Goal: Information Seeking & Learning: Learn about a topic

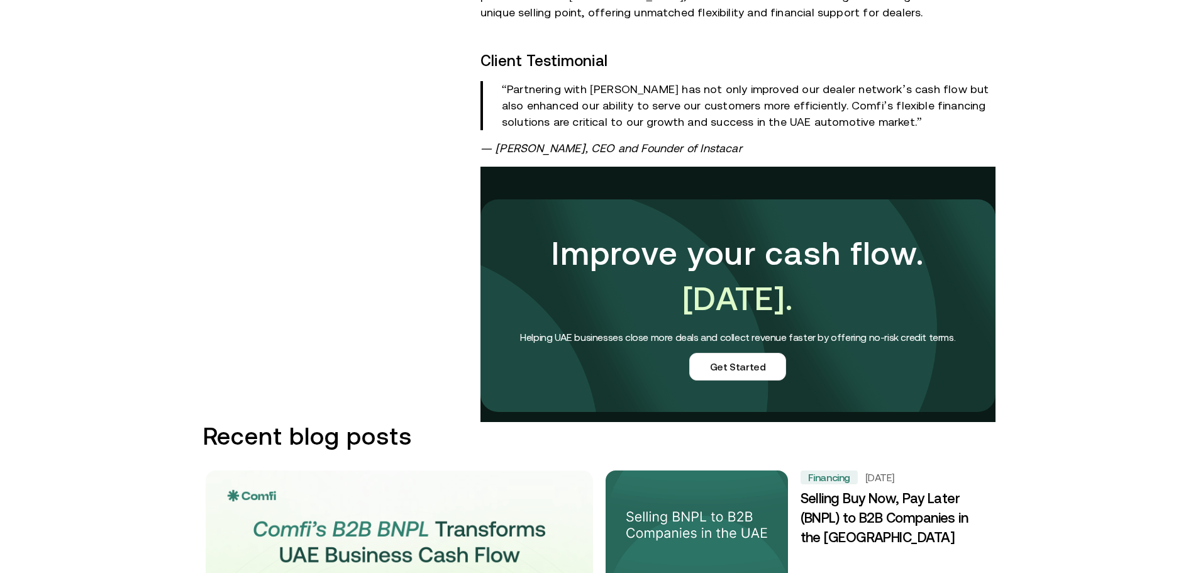
scroll to position [1321, 0]
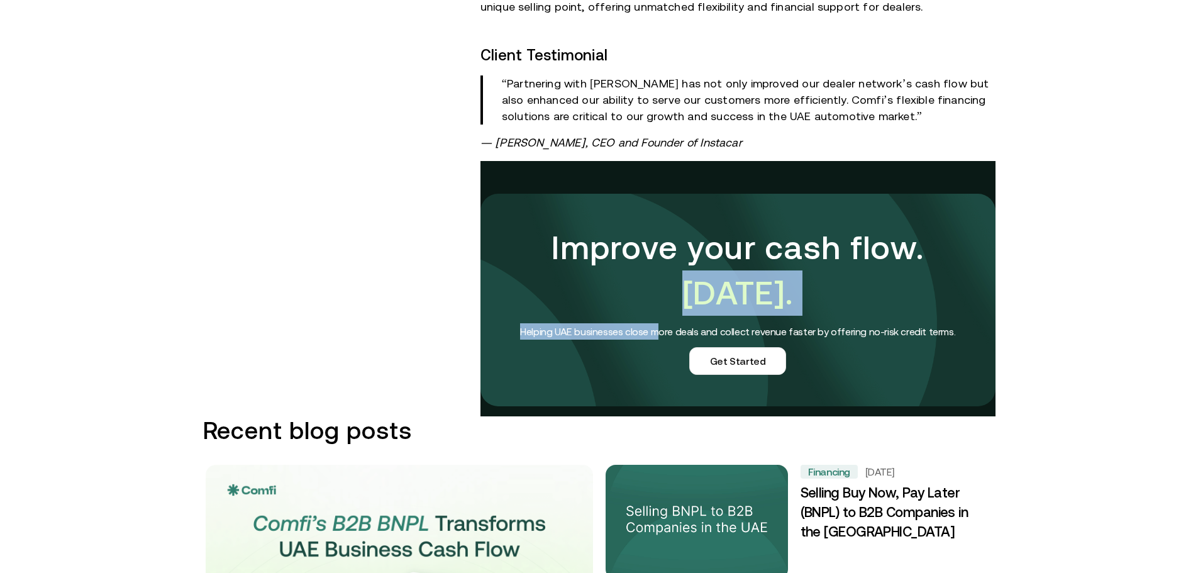
drag, startPoint x: 629, startPoint y: 275, endPoint x: 660, endPoint y: 349, distance: 80.4
click at [660, 349] on div "Improve your cash flow. Today. Helping UAE businesses close more deals and coll…" at bounding box center [738, 300] width 465 height 150
click at [618, 323] on h4 "Helping UAE businesses close more deals and collect revenue faster by offering …" at bounding box center [738, 331] width 465 height 16
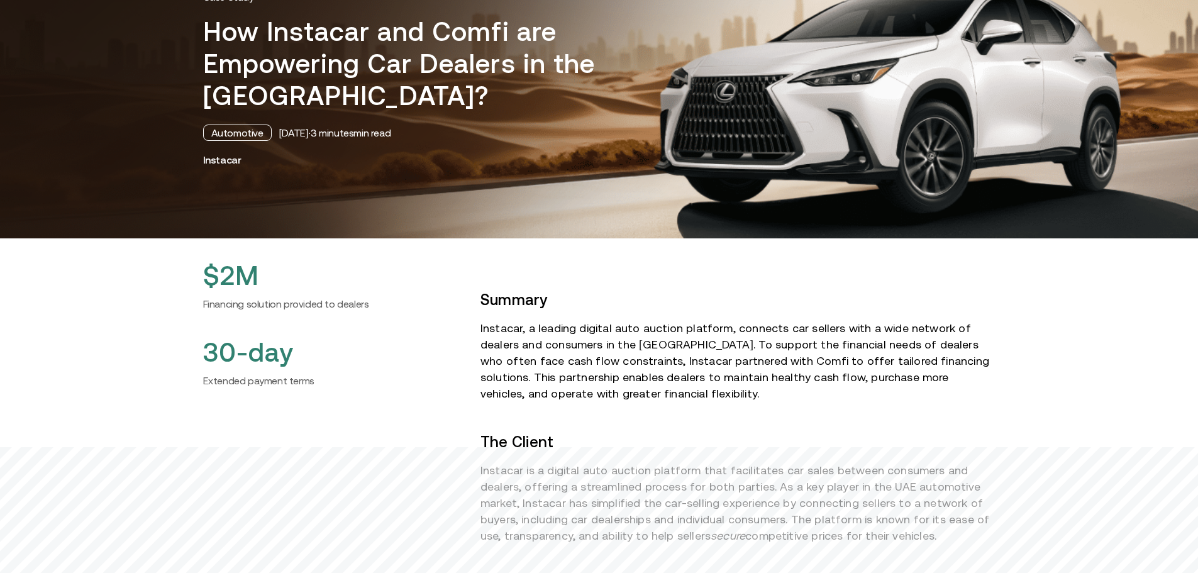
scroll to position [63, 0]
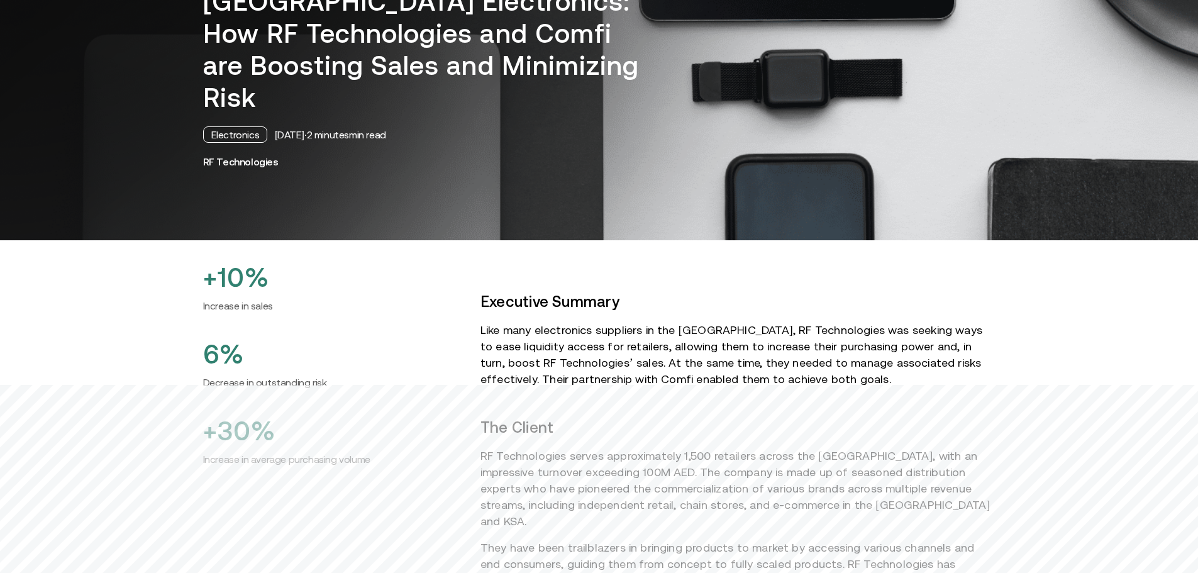
scroll to position [189, 0]
click at [226, 126] on div "Electronics" at bounding box center [235, 134] width 65 height 16
click at [228, 126] on div "Electronics" at bounding box center [235, 134] width 65 height 16
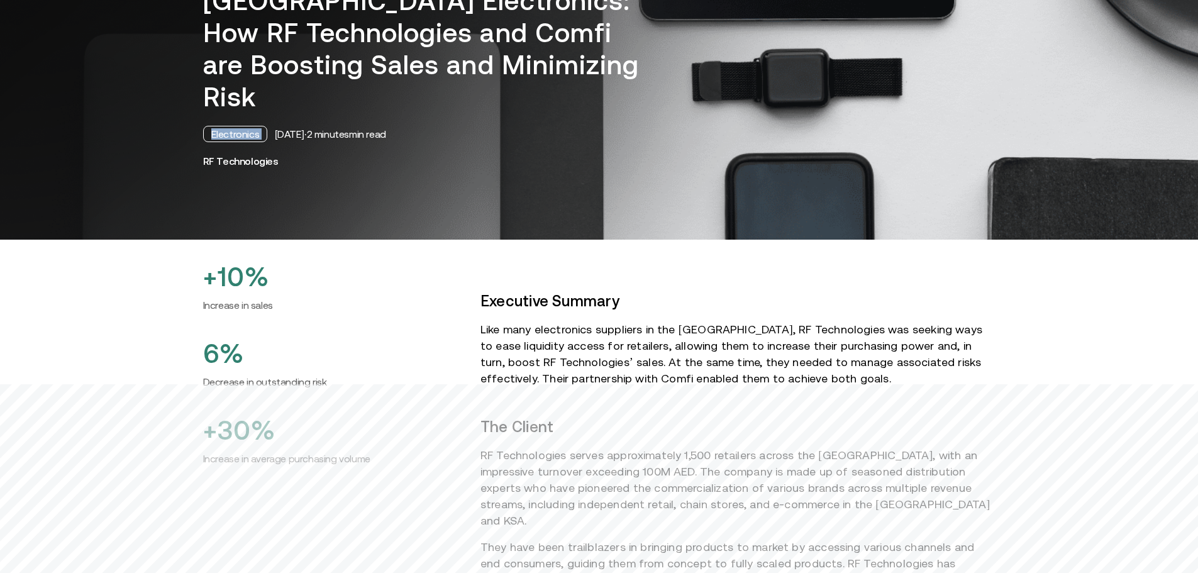
click at [228, 126] on div "Electronics" at bounding box center [235, 134] width 65 height 16
click at [234, 126] on div "Electronics" at bounding box center [235, 134] width 65 height 16
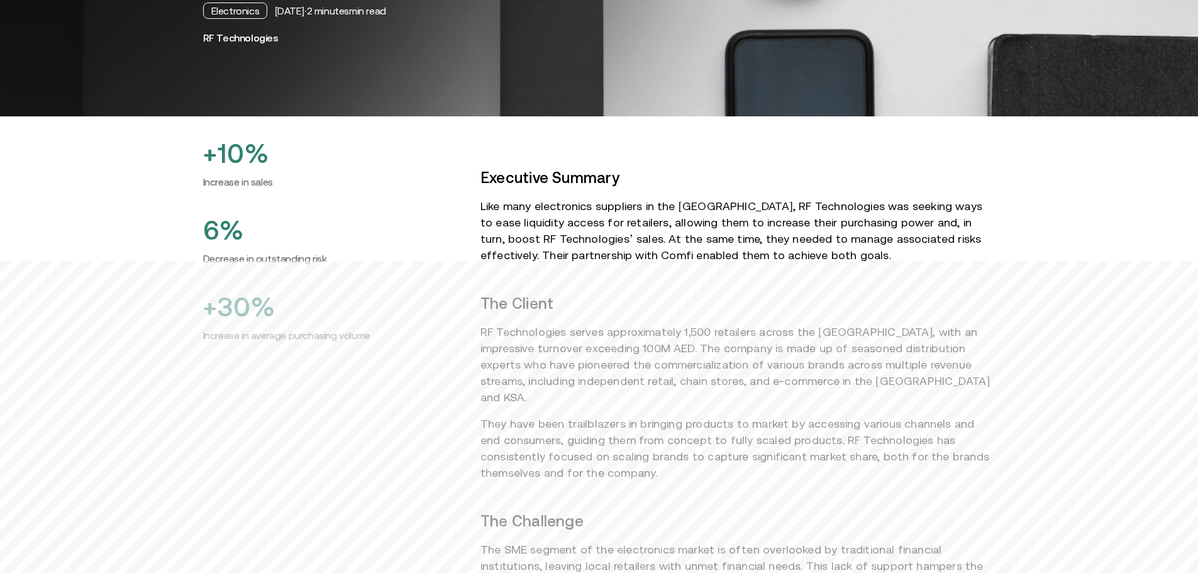
scroll to position [126, 0]
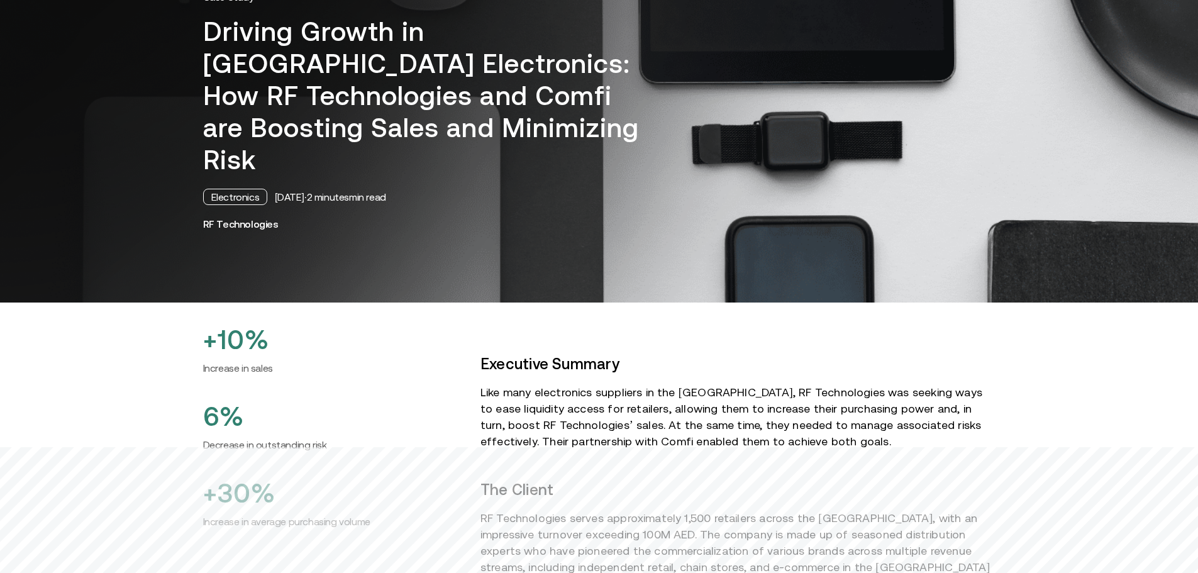
click at [245, 189] on div "Electronics" at bounding box center [235, 197] width 65 height 16
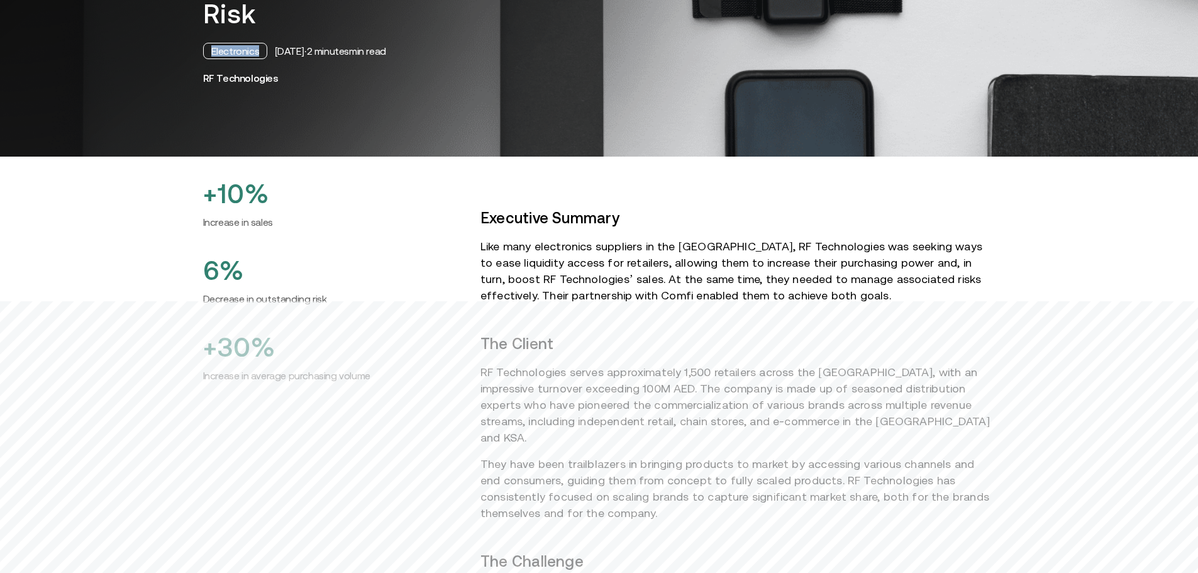
scroll to position [252, 0]
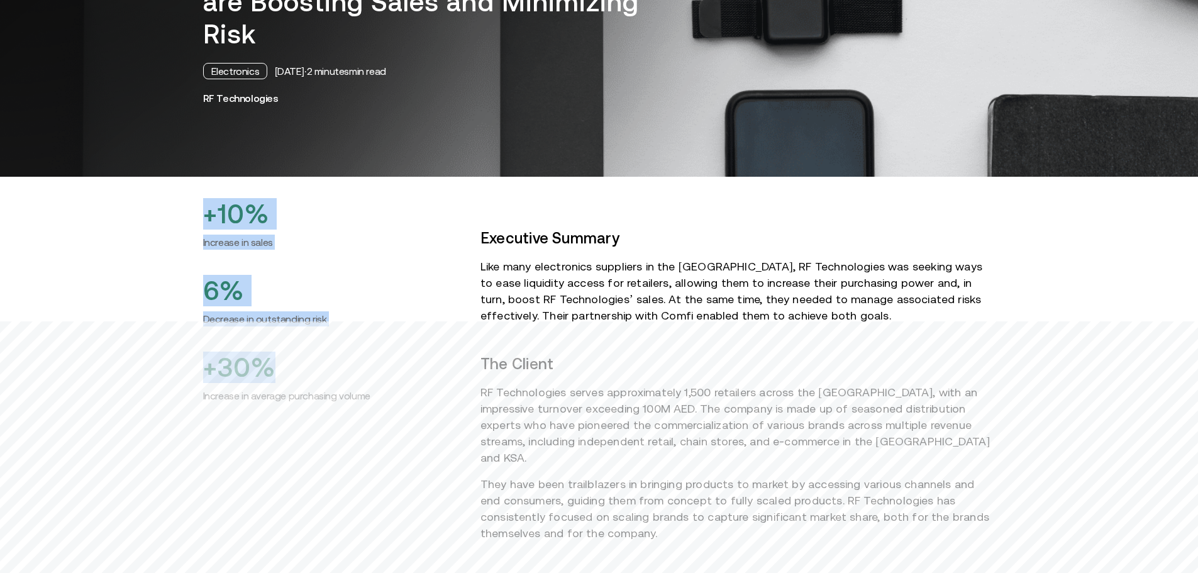
drag, startPoint x: 198, startPoint y: 181, endPoint x: 339, endPoint y: 391, distance: 253.3
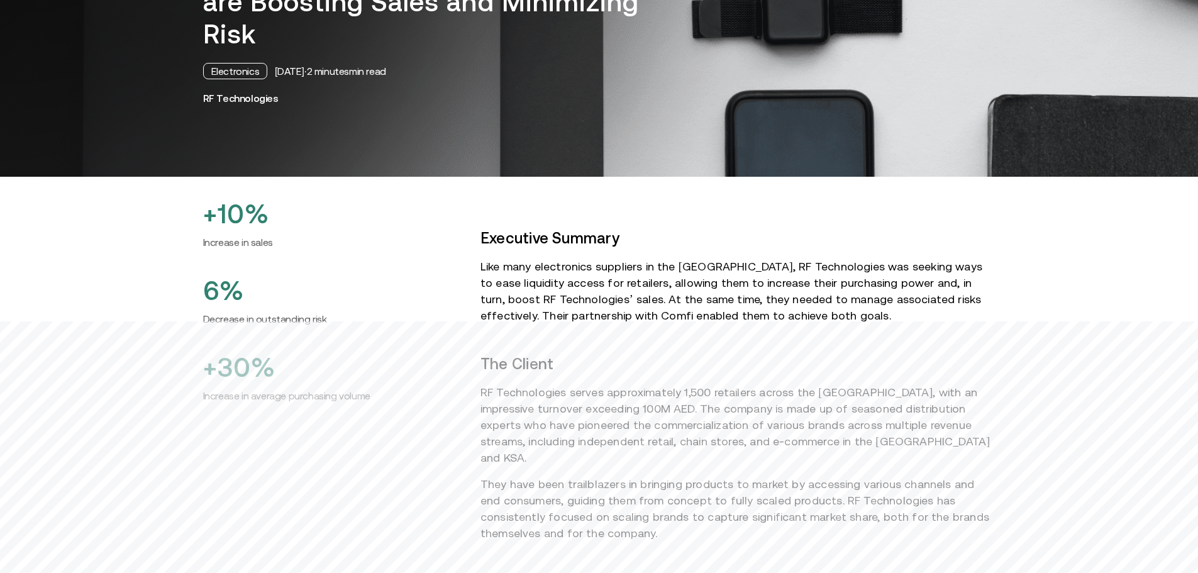
click at [229, 198] on h2 "+10%" at bounding box center [331, 213] width 257 height 31
click at [239, 235] on h6 "Increase in sales" at bounding box center [331, 242] width 257 height 15
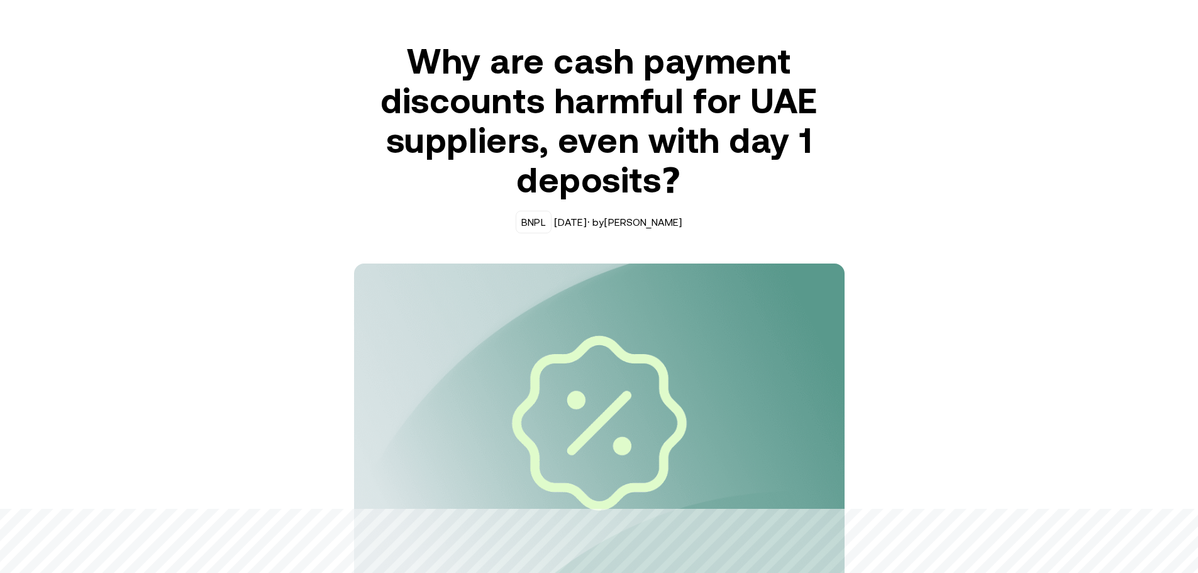
scroll to position [63, 0]
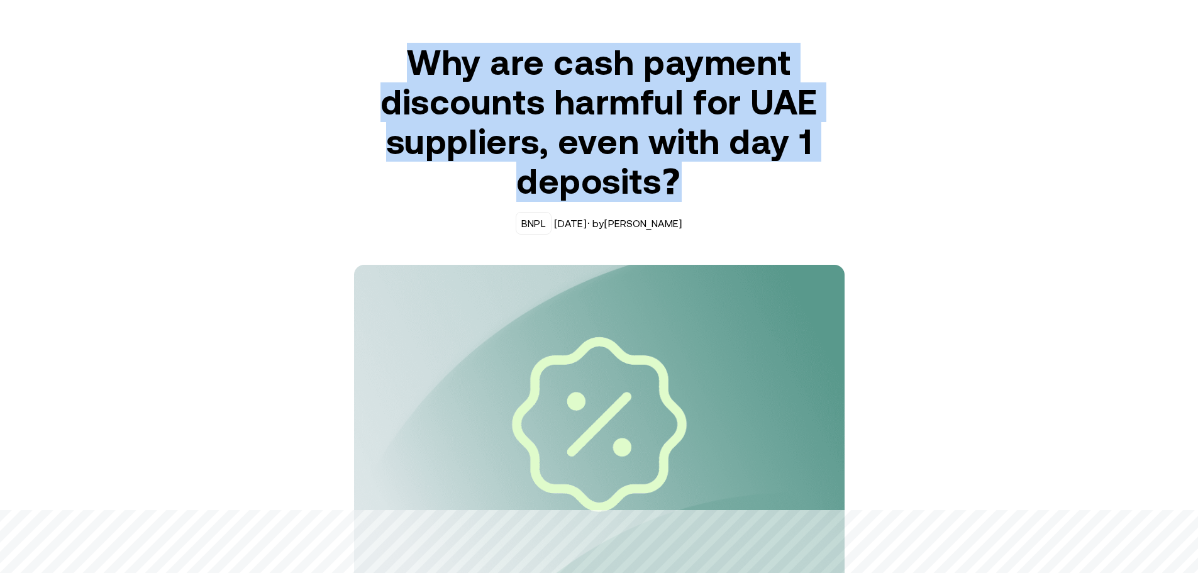
drag, startPoint x: 408, startPoint y: 61, endPoint x: 701, endPoint y: 178, distance: 315.6
click at [701, 178] on h1 "Why are cash payment discounts harmful for UAE suppliers, even with day 1 depos…" at bounding box center [599, 122] width 491 height 159
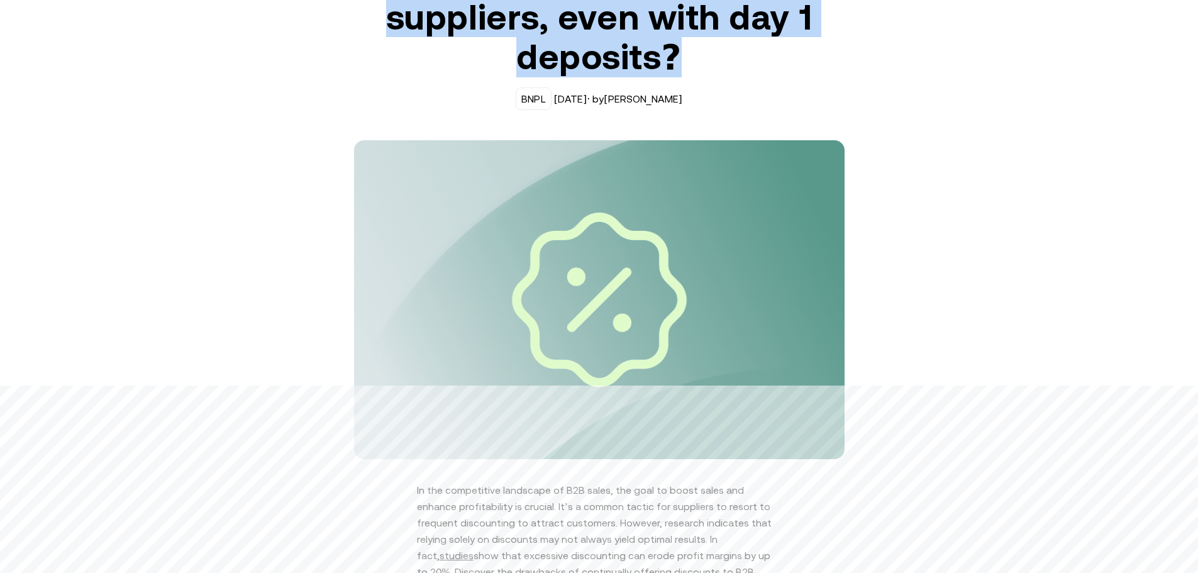
scroll to position [189, 0]
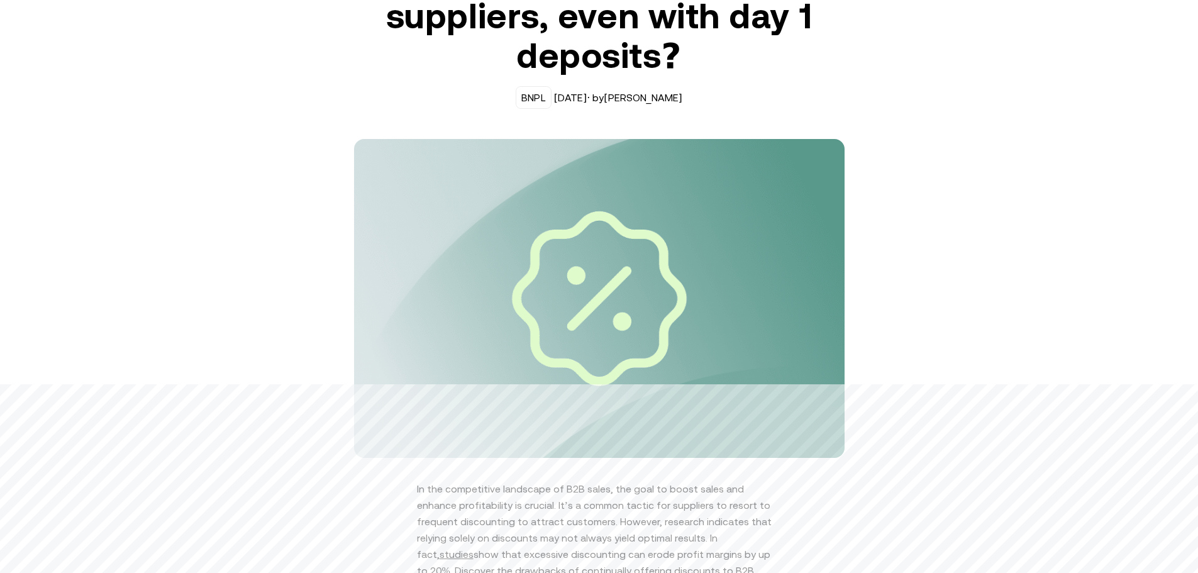
click at [573, 120] on div "Why are cash payment discounts harmful for UAE suppliers, even with day 1 depos…" at bounding box center [599, 187] width 503 height 541
drag, startPoint x: 625, startPoint y: 95, endPoint x: 702, endPoint y: 102, distance: 77.1
click at [702, 102] on div "BNPL Apr 16, 2024 · by Alisher Akbarov" at bounding box center [599, 97] width 491 height 23
click at [698, 106] on div "BNPL Apr 16, 2024 · by Alisher Akbarov" at bounding box center [599, 97] width 491 height 23
click at [593, 125] on div "Why are cash payment discounts harmful for UAE suppliers, even with day 1 depos…" at bounding box center [599, 187] width 503 height 541
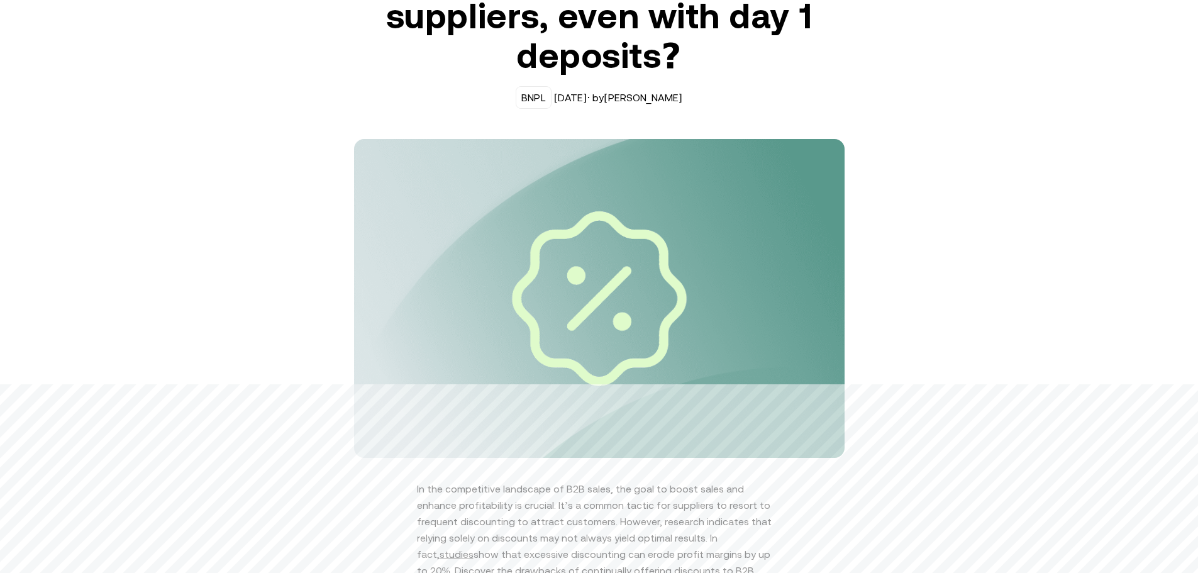
click at [538, 100] on div "BNPL" at bounding box center [534, 97] width 25 height 11
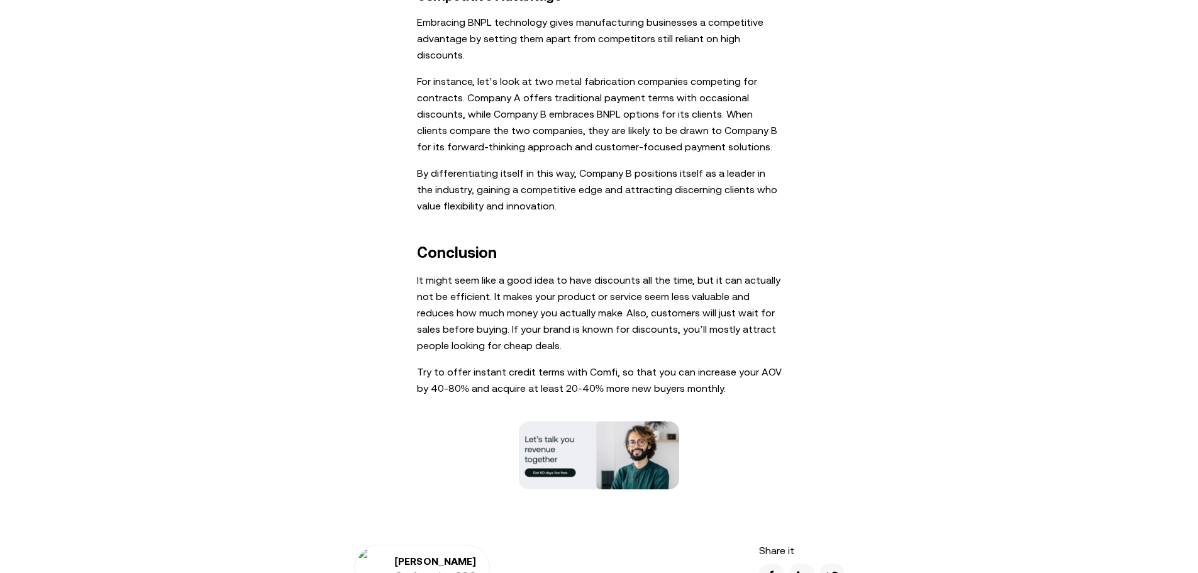
scroll to position [3397, 0]
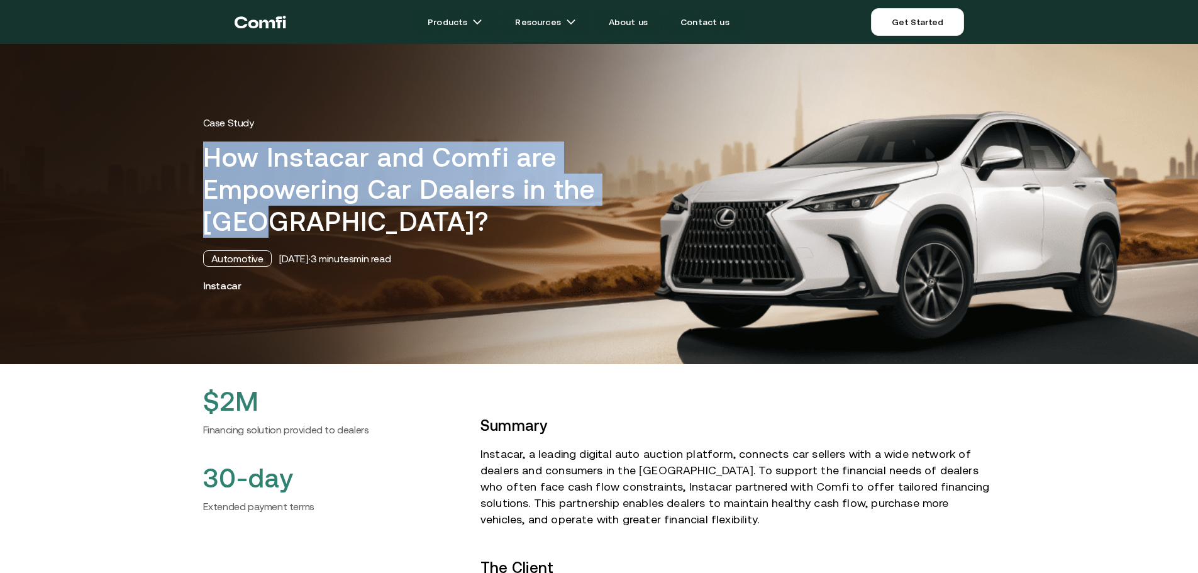
drag, startPoint x: 205, startPoint y: 150, endPoint x: 281, endPoint y: 222, distance: 105.0
click at [281, 222] on div "Case Study How Instacar and Comfi are Empowering Car Dealers in the UAE? Automo…" at bounding box center [600, 204] width 818 height 176
copy h1 "How Instacar and Comfi are Empowering Car Dealers in the [GEOGRAPHIC_DATA]?"
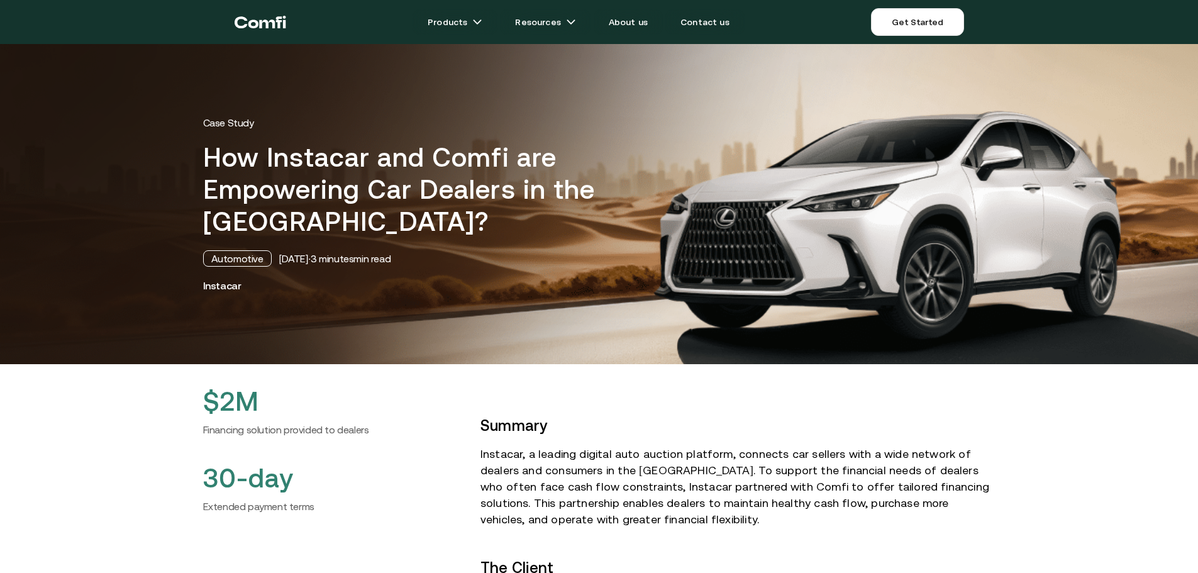
click at [248, 257] on div "Automotive" at bounding box center [237, 258] width 69 height 16
copy div "Automotive"
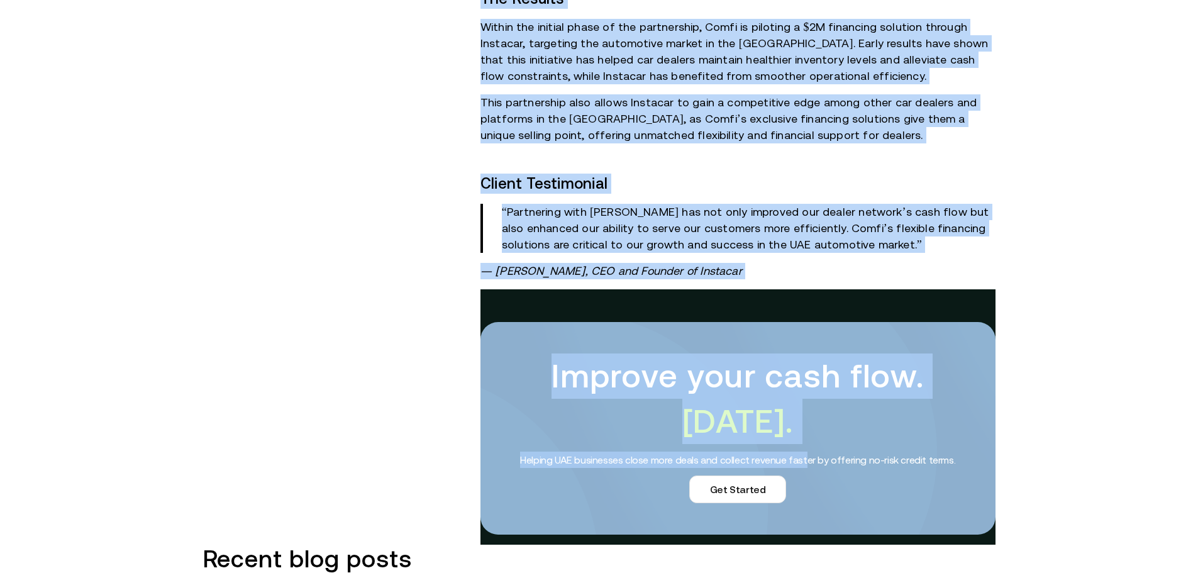
scroll to position [1195, 0]
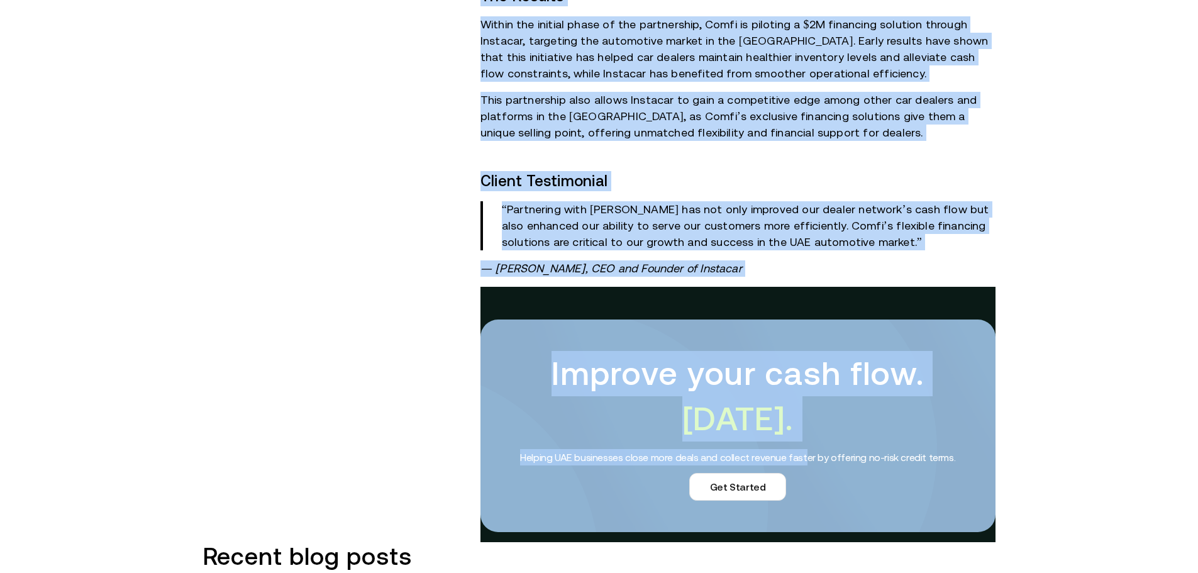
drag, startPoint x: 479, startPoint y: 237, endPoint x: 847, endPoint y: 257, distance: 368.5
copy div "Summary Instacar, a leading digital auto auction platform, connects car sellers…"
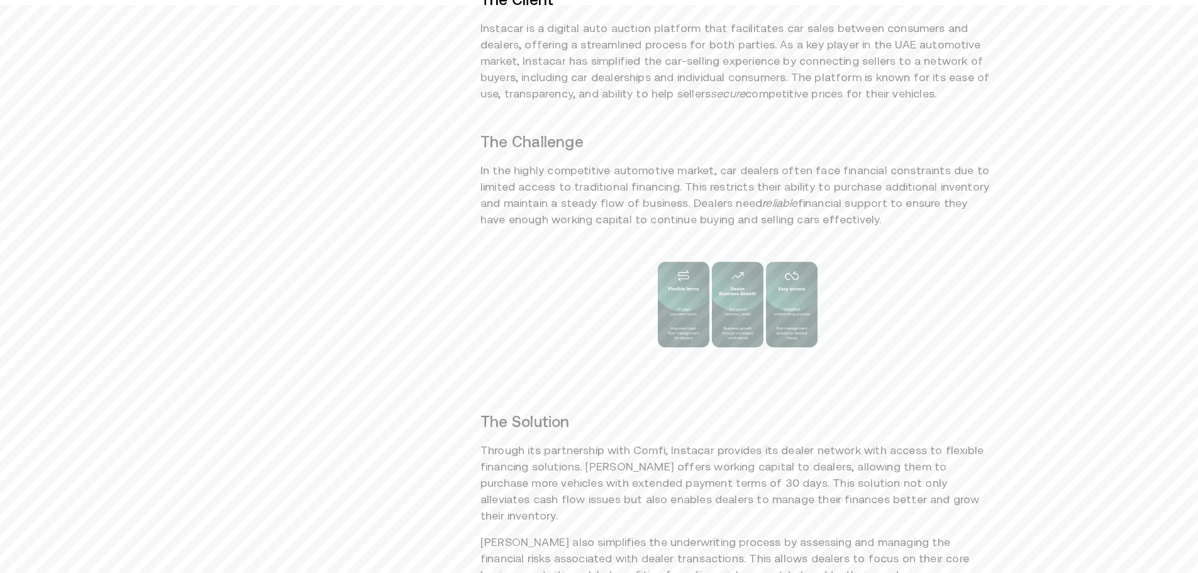
scroll to position [566, 0]
click at [711, 303] on img at bounding box center [738, 307] width 189 height 104
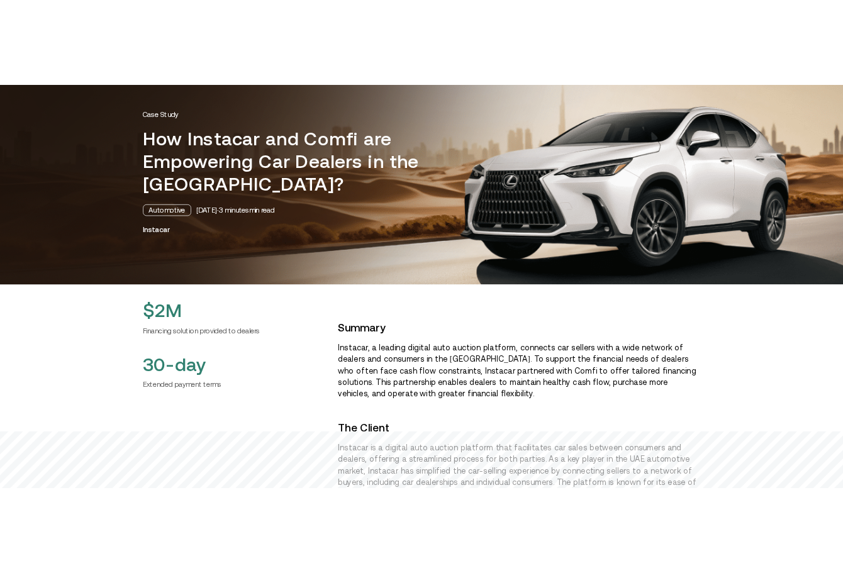
scroll to position [0, 0]
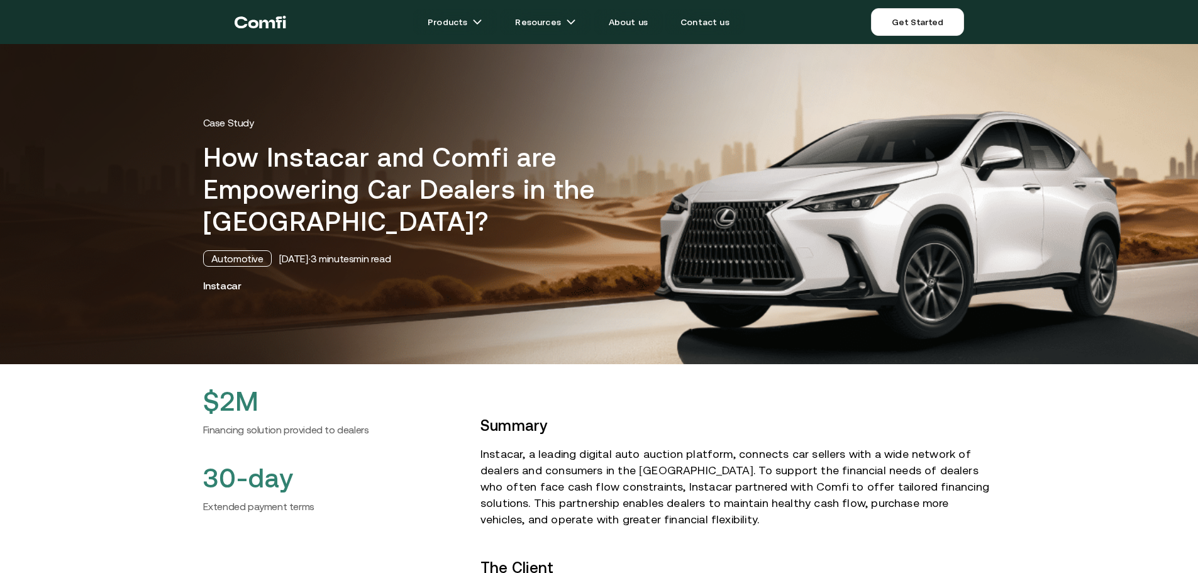
drag, startPoint x: 860, startPoint y: 238, endPoint x: 824, endPoint y: 331, distance: 99.2
click at [824, 331] on img at bounding box center [599, 204] width 1198 height 320
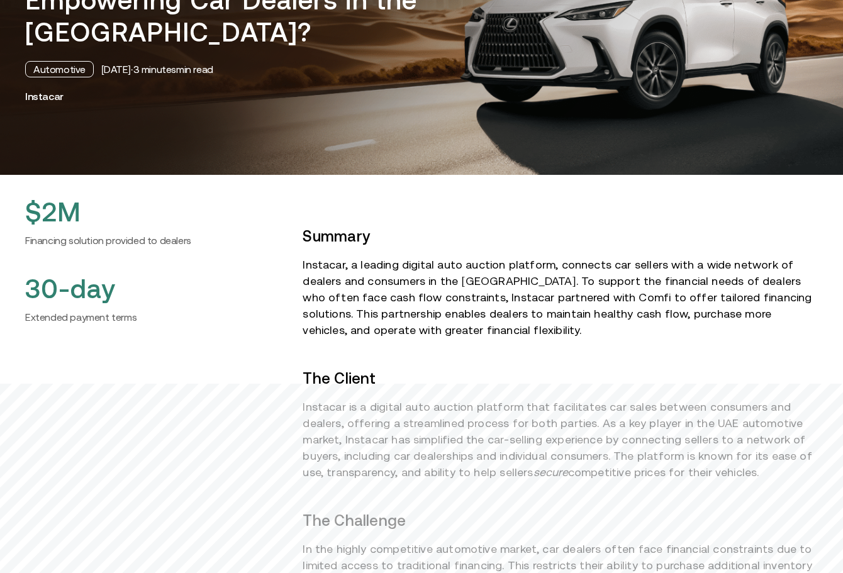
scroll to position [189, 0]
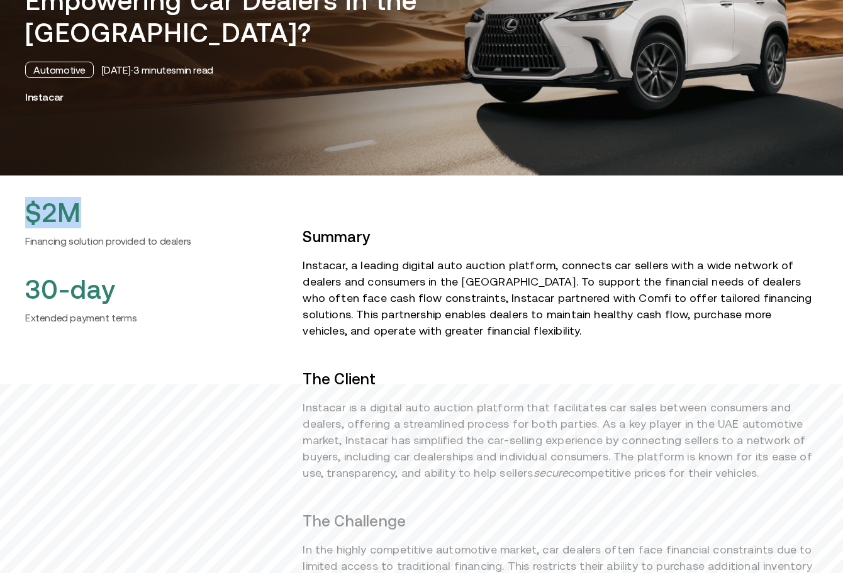
drag, startPoint x: 87, startPoint y: 226, endPoint x: 30, endPoint y: 216, distance: 58.2
click at [30, 216] on h2 "$2M" at bounding box center [153, 212] width 257 height 31
click at [207, 226] on h2 "$2M" at bounding box center [153, 212] width 257 height 31
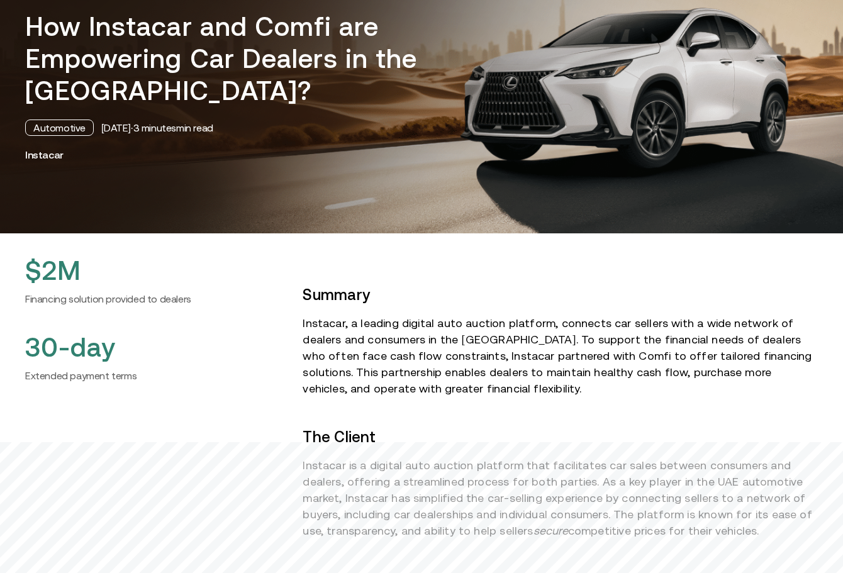
scroll to position [126, 0]
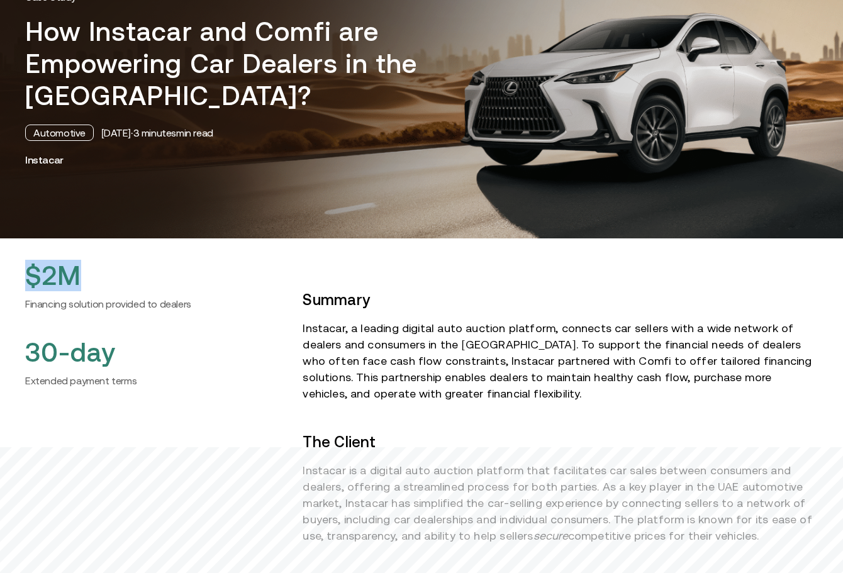
drag, startPoint x: 94, startPoint y: 271, endPoint x: 10, endPoint y: 272, distance: 84.3
copy h2 "$2M"
drag, startPoint x: 81, startPoint y: 316, endPoint x: 109, endPoint y: 312, distance: 29.2
click at [81, 316] on div "$2M Financing solution provided to dealers 30-day Extended payment terms" at bounding box center [153, 324] width 257 height 128
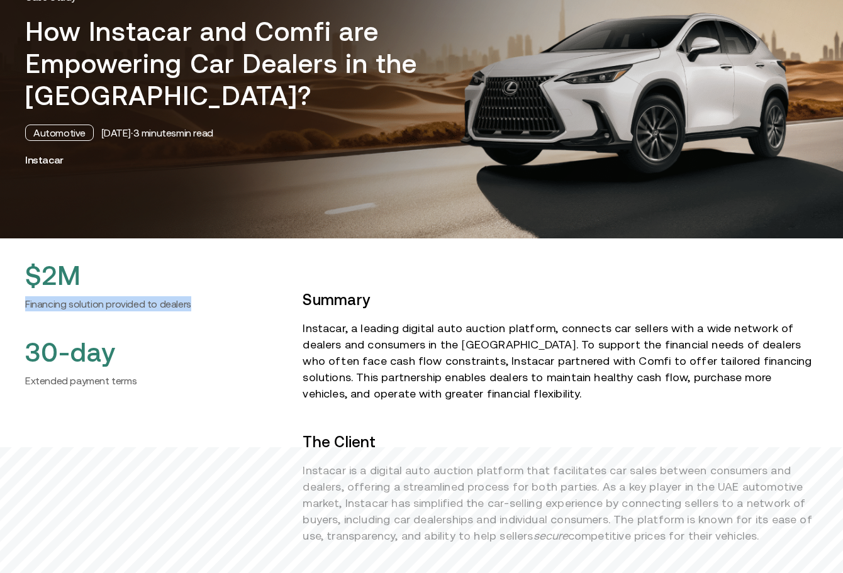
drag, startPoint x: 210, startPoint y: 298, endPoint x: 9, endPoint y: 304, distance: 201.4
copy h6 "Financing solution provided to dealers"
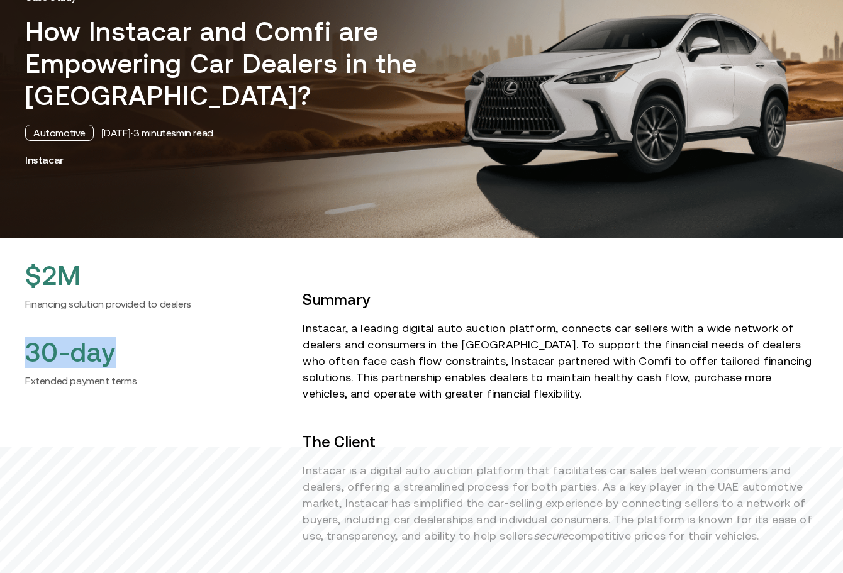
drag, startPoint x: 138, startPoint y: 366, endPoint x: 18, endPoint y: 356, distance: 120.6
copy h2 "30-day"
drag, startPoint x: 143, startPoint y: 385, endPoint x: 15, endPoint y: 375, distance: 128.1
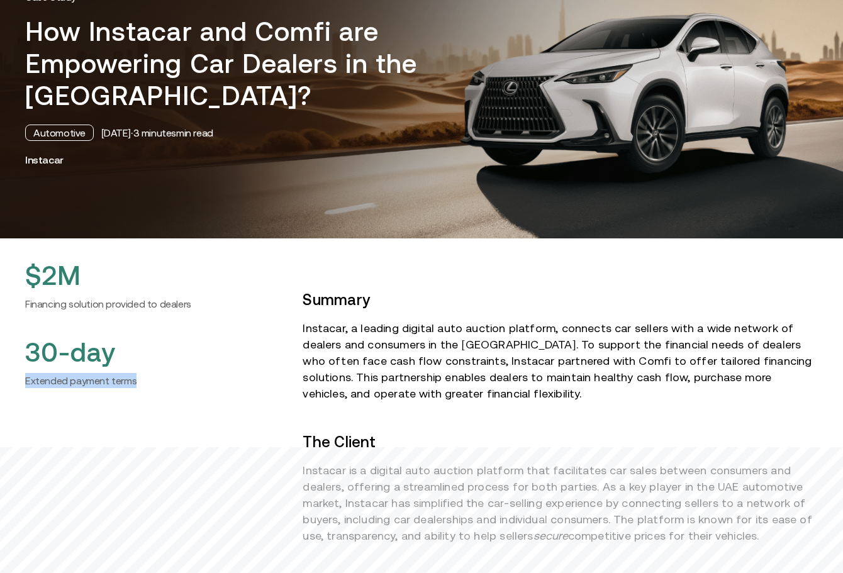
copy h6 "Extended payment terms"
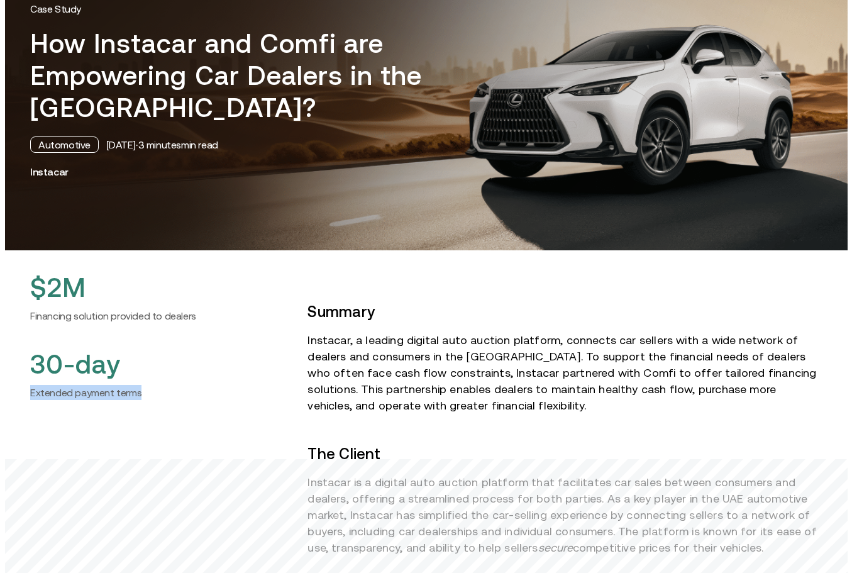
scroll to position [0, 0]
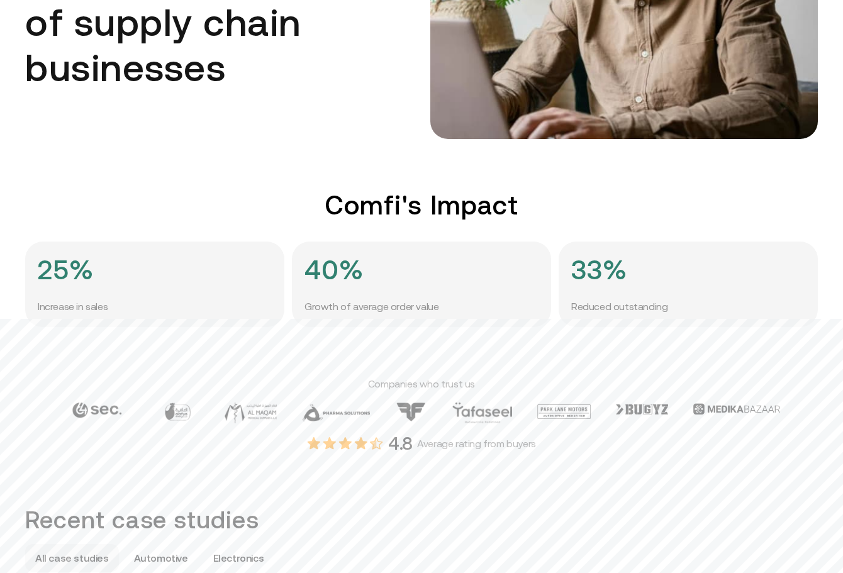
scroll to position [566, 0]
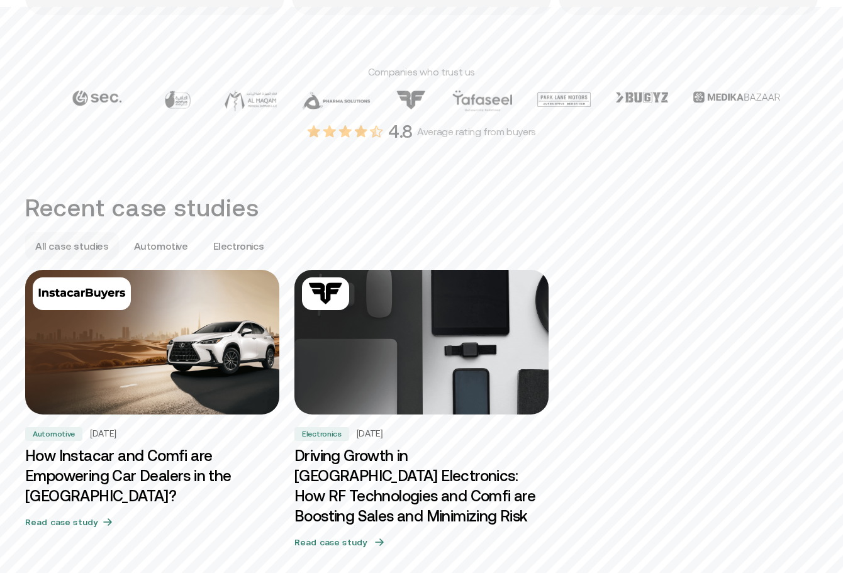
click at [425, 358] on img at bounding box center [421, 342] width 267 height 152
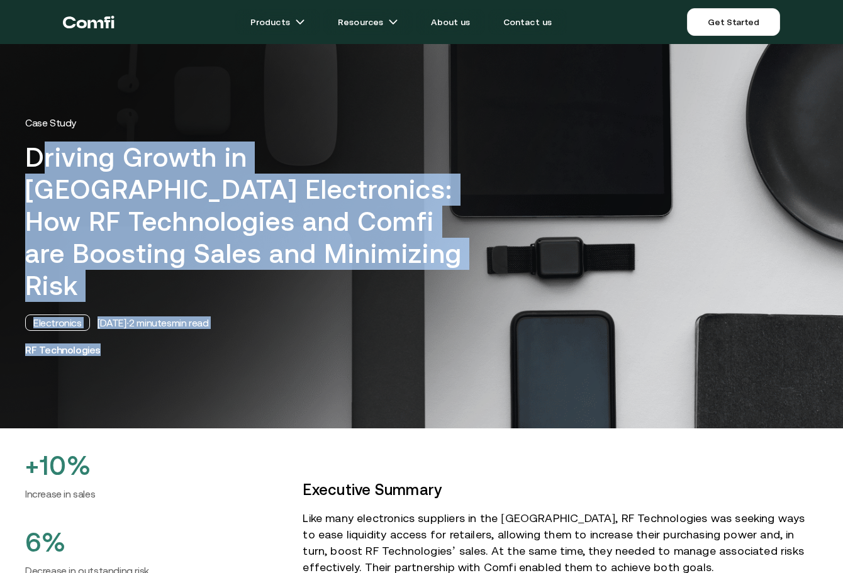
drag, startPoint x: 51, startPoint y: 157, endPoint x: 352, endPoint y: 321, distance: 343.5
click at [352, 321] on div "Case Study Driving Growth in [GEOGRAPHIC_DATA] Electronics: How RF Technologies…" at bounding box center [422, 236] width 818 height 240
click at [117, 245] on h1 "Driving Growth in [GEOGRAPHIC_DATA] Electronics: How RF Technologies and Comfi …" at bounding box center [250, 222] width 450 height 160
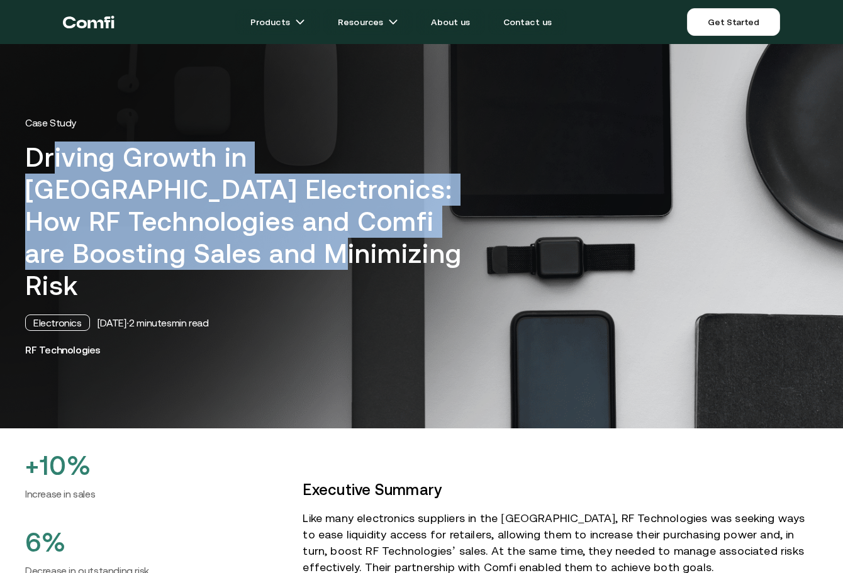
drag, startPoint x: 117, startPoint y: 249, endPoint x: 57, endPoint y: 155, distance: 111.2
click at [57, 155] on h1 "Driving Growth in [GEOGRAPHIC_DATA] Electronics: How RF Technologies and Comfi …" at bounding box center [250, 222] width 450 height 160
click at [194, 206] on h1 "Driving Growth in [GEOGRAPHIC_DATA] Electronics: How RF Technologies and Comfi …" at bounding box center [250, 222] width 450 height 160
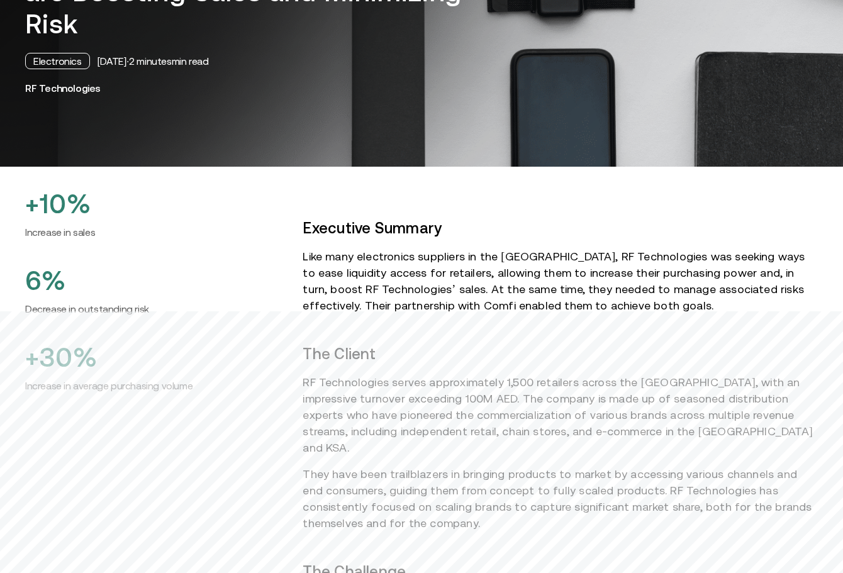
scroll to position [126, 0]
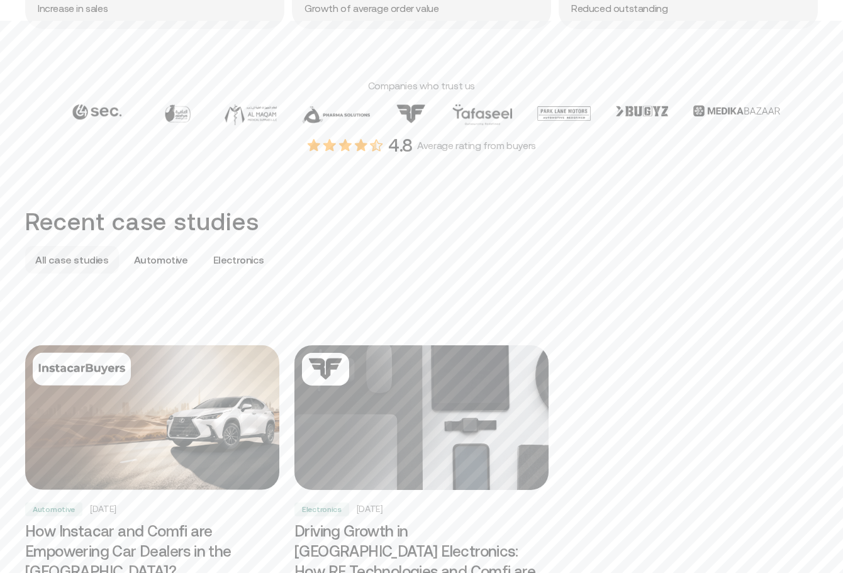
scroll to position [566, 0]
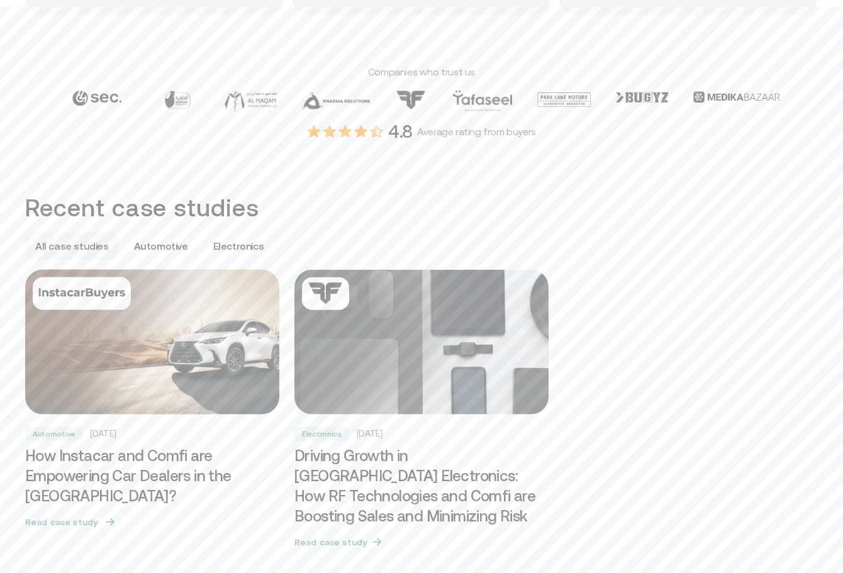
click at [98, 387] on img at bounding box center [152, 341] width 267 height 152
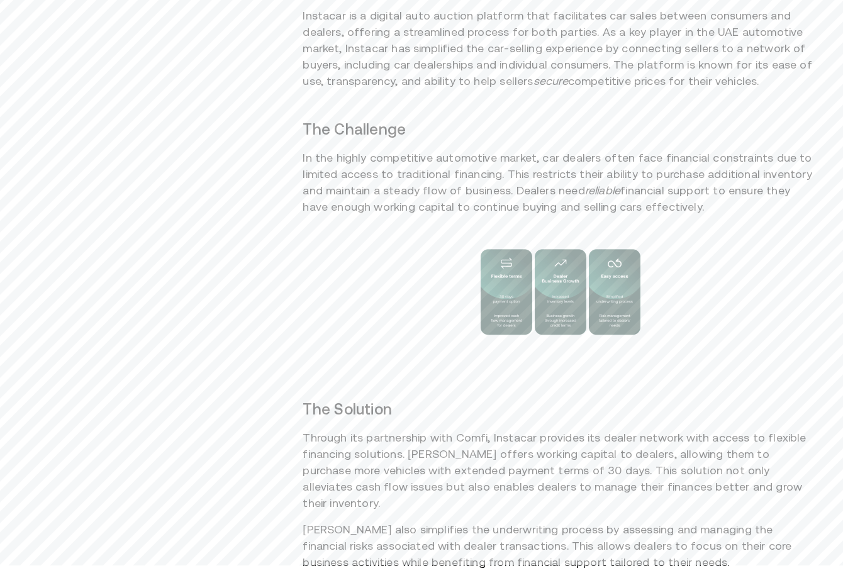
scroll to position [566, 0]
